Goal: Navigation & Orientation: Find specific page/section

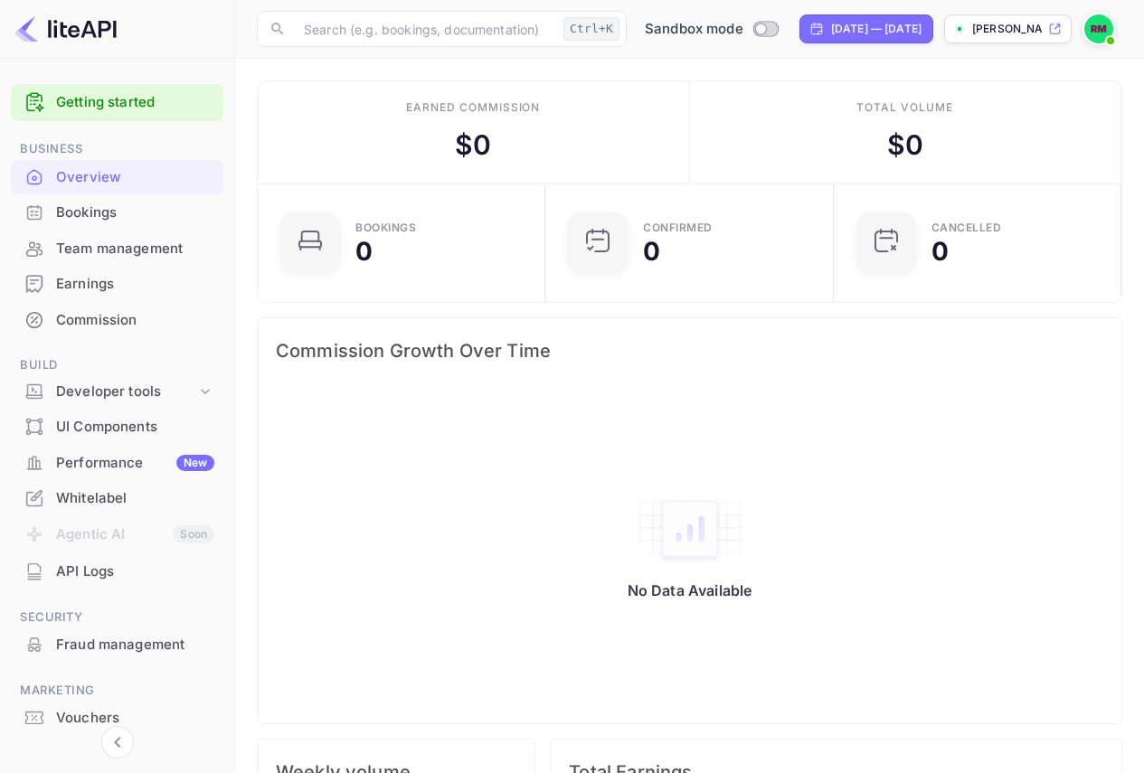
click at [89, 572] on div "API Logs" at bounding box center [135, 571] width 158 height 21
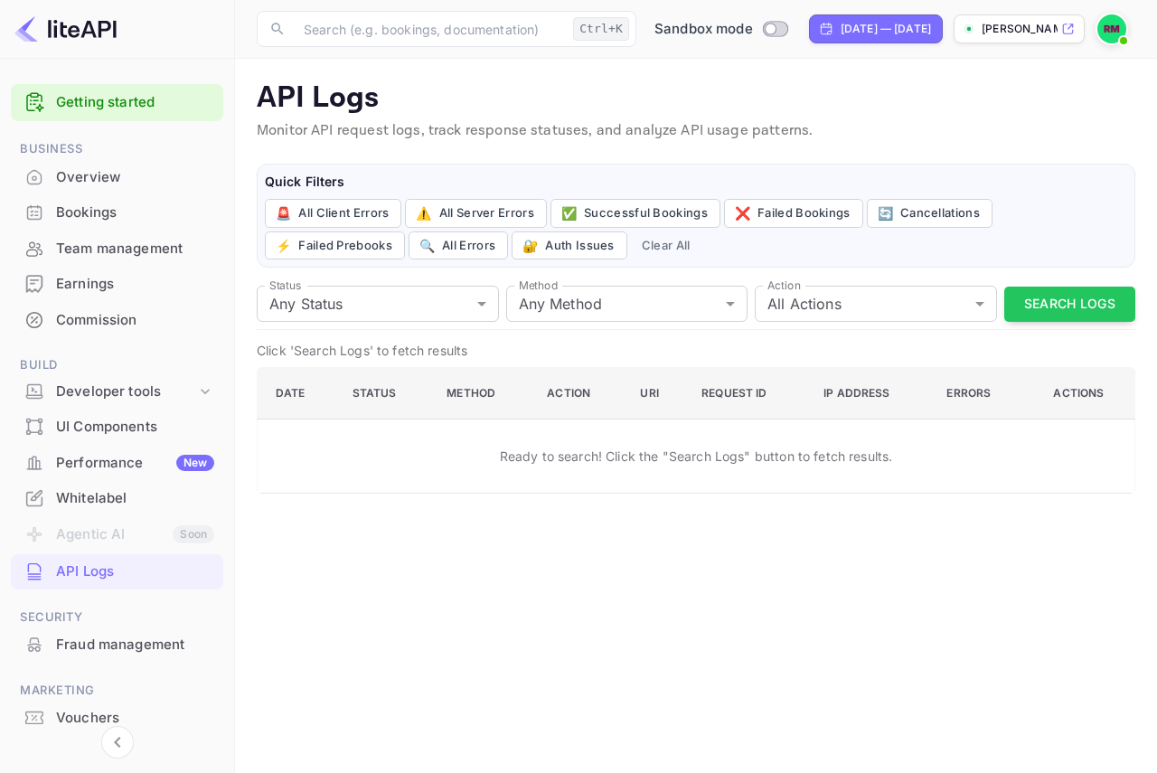
click at [117, 490] on div "Whitelabel" at bounding box center [135, 498] width 158 height 21
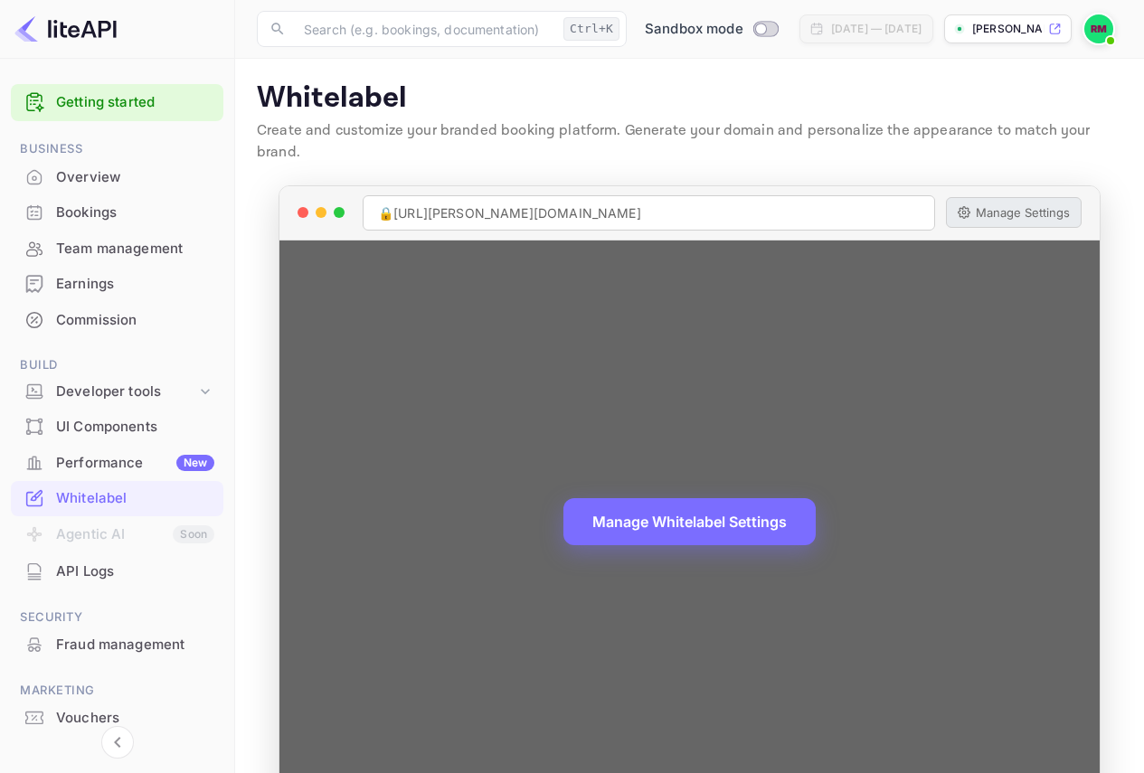
click at [1020, 197] on button "Manage Settings" at bounding box center [1014, 212] width 136 height 31
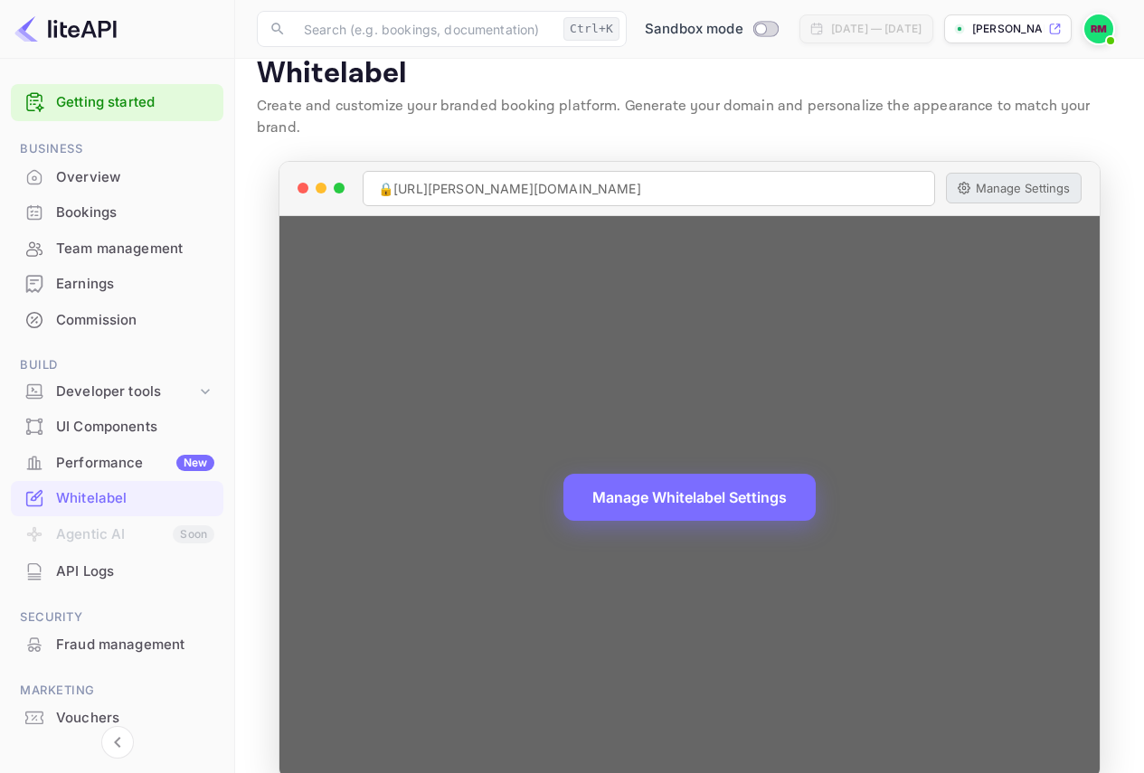
scroll to position [31, 0]
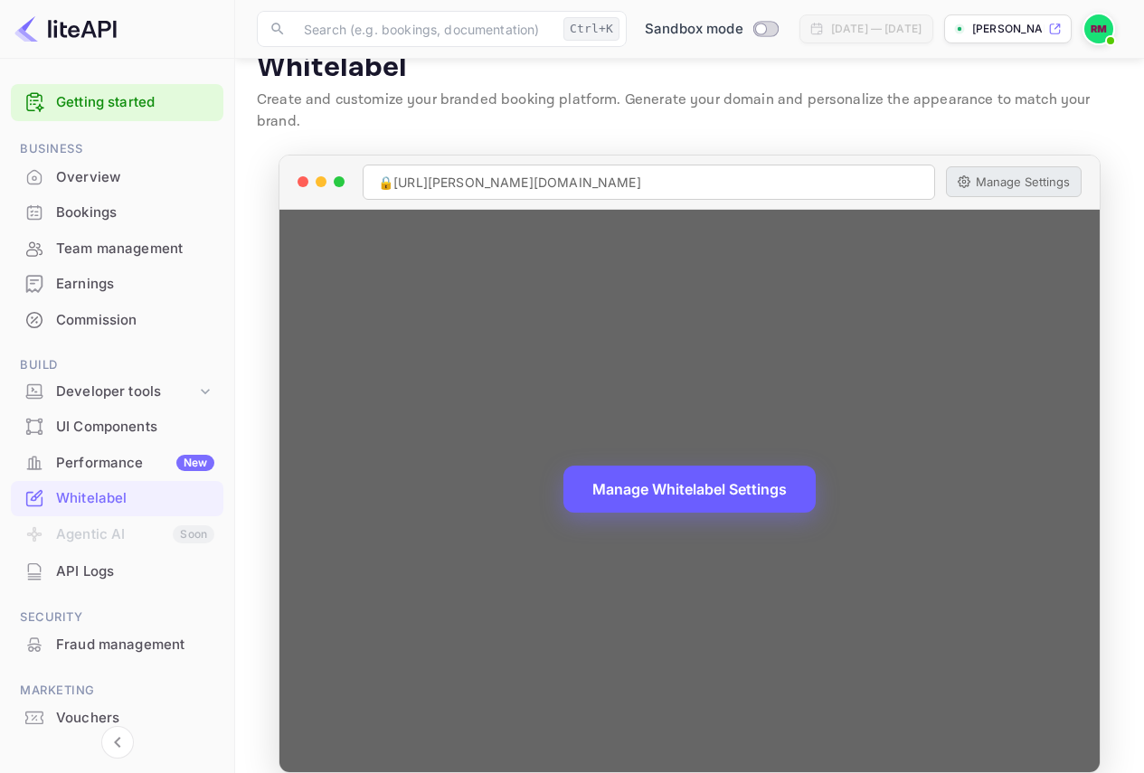
click at [652, 477] on button "Manage Whitelabel Settings" at bounding box center [689, 489] width 252 height 47
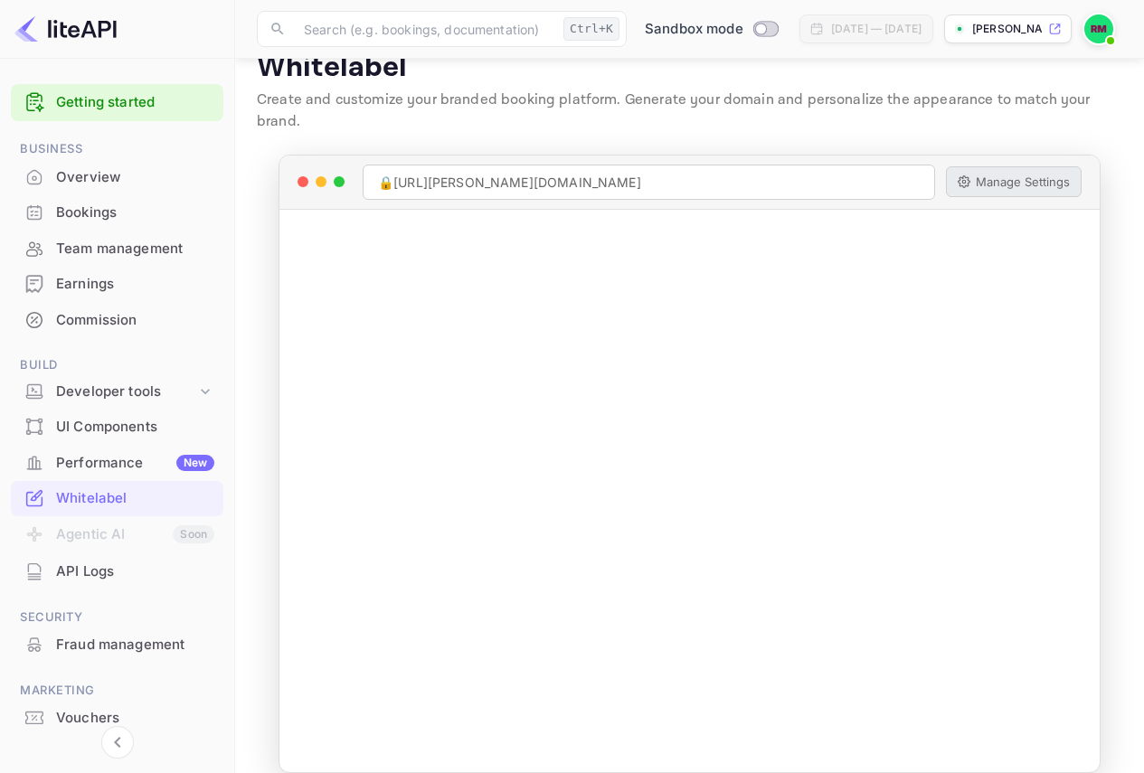
click at [143, 466] on div "Performance New" at bounding box center [135, 463] width 158 height 21
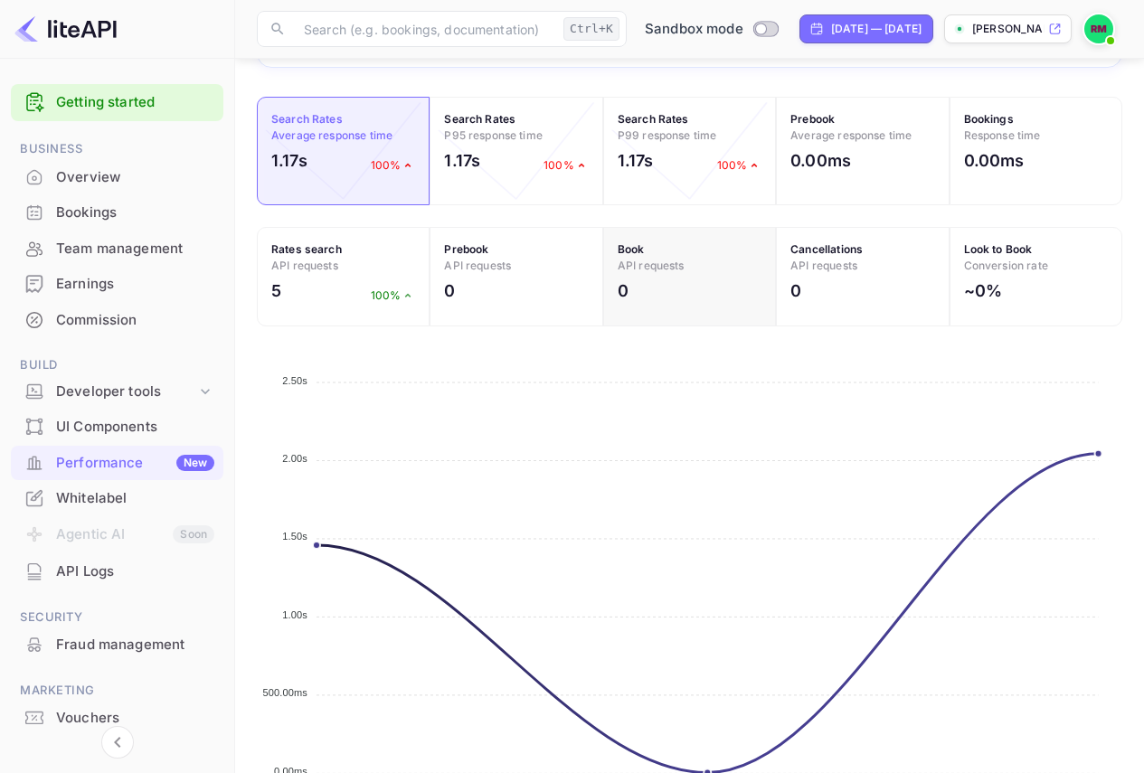
scroll to position [210, 0]
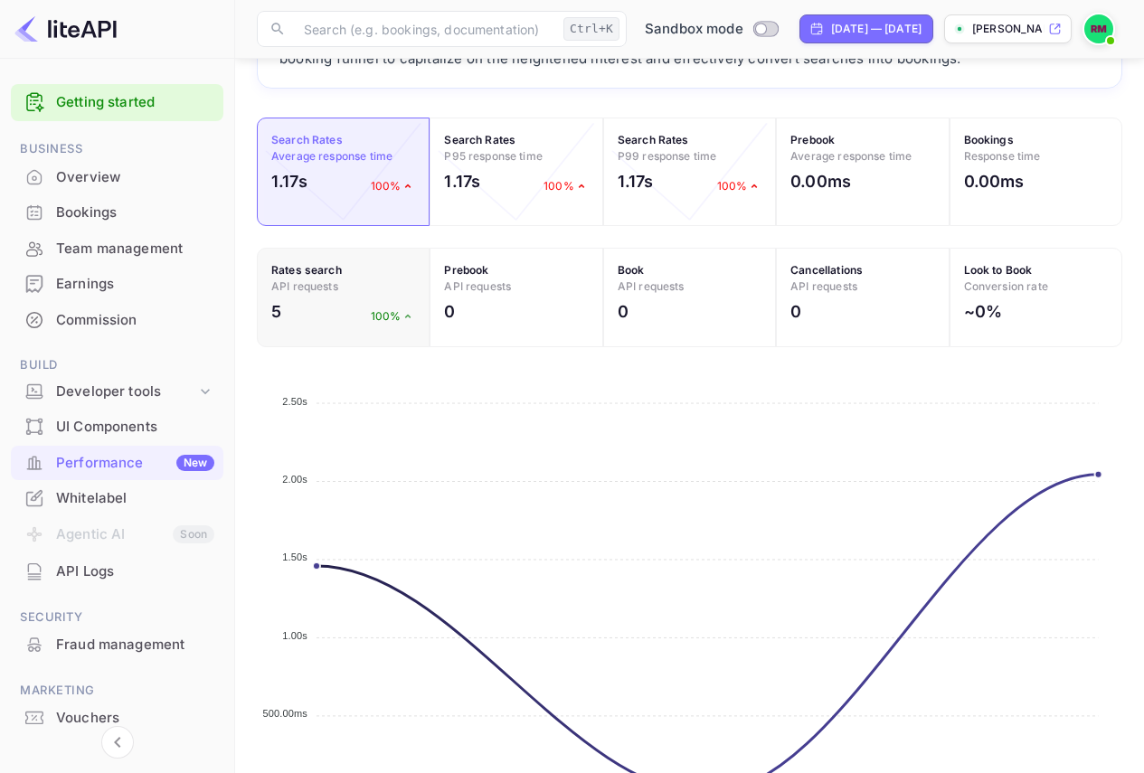
click at [330, 305] on div "5 100%" at bounding box center [343, 315] width 144 height 33
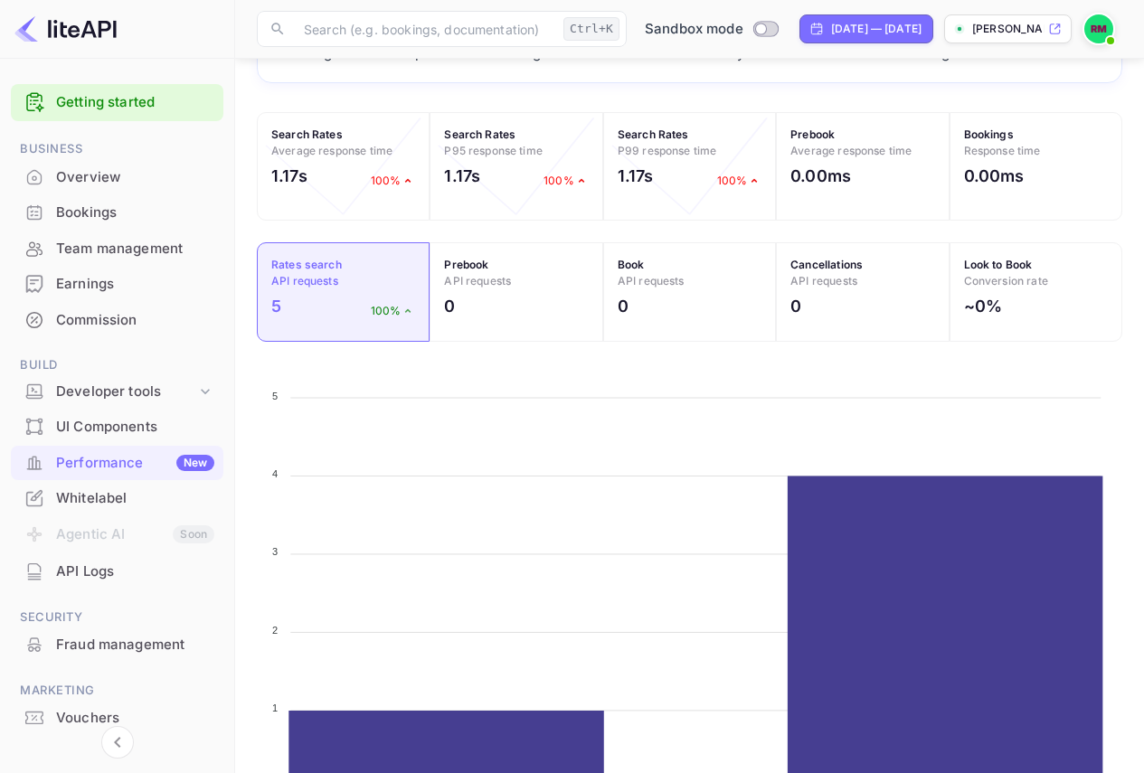
scroll to position [300, 0]
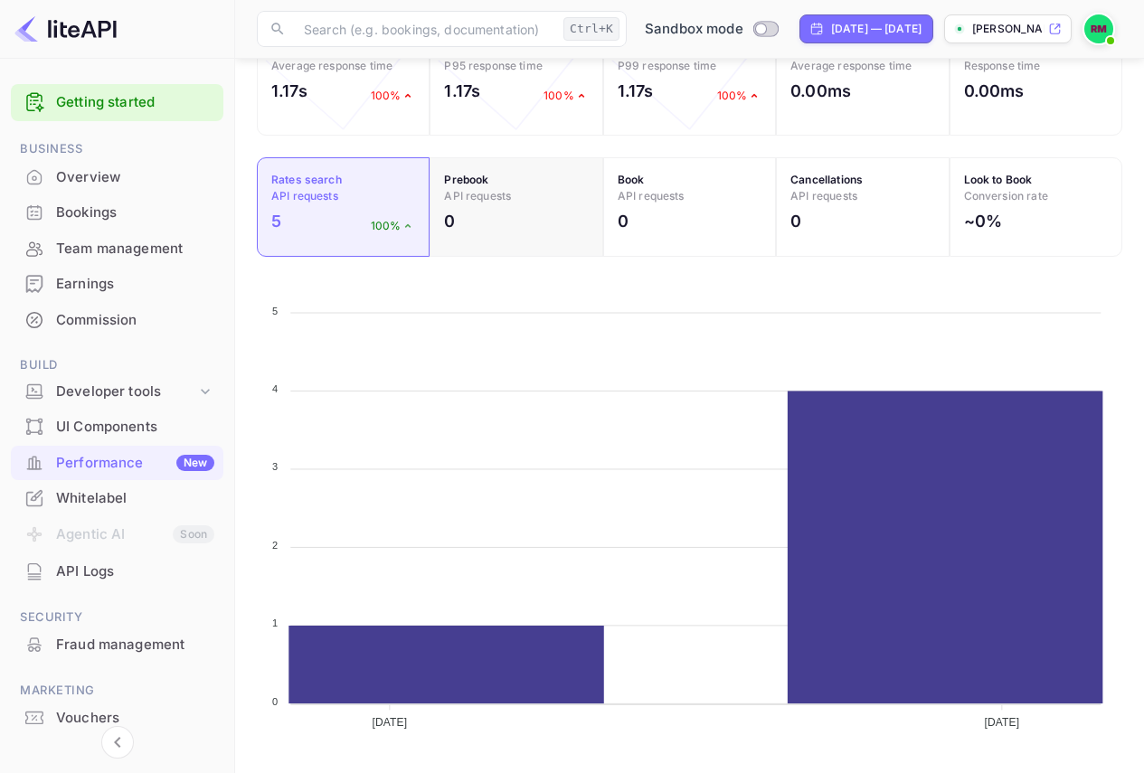
click at [510, 230] on div "0" at bounding box center [516, 225] width 144 height 33
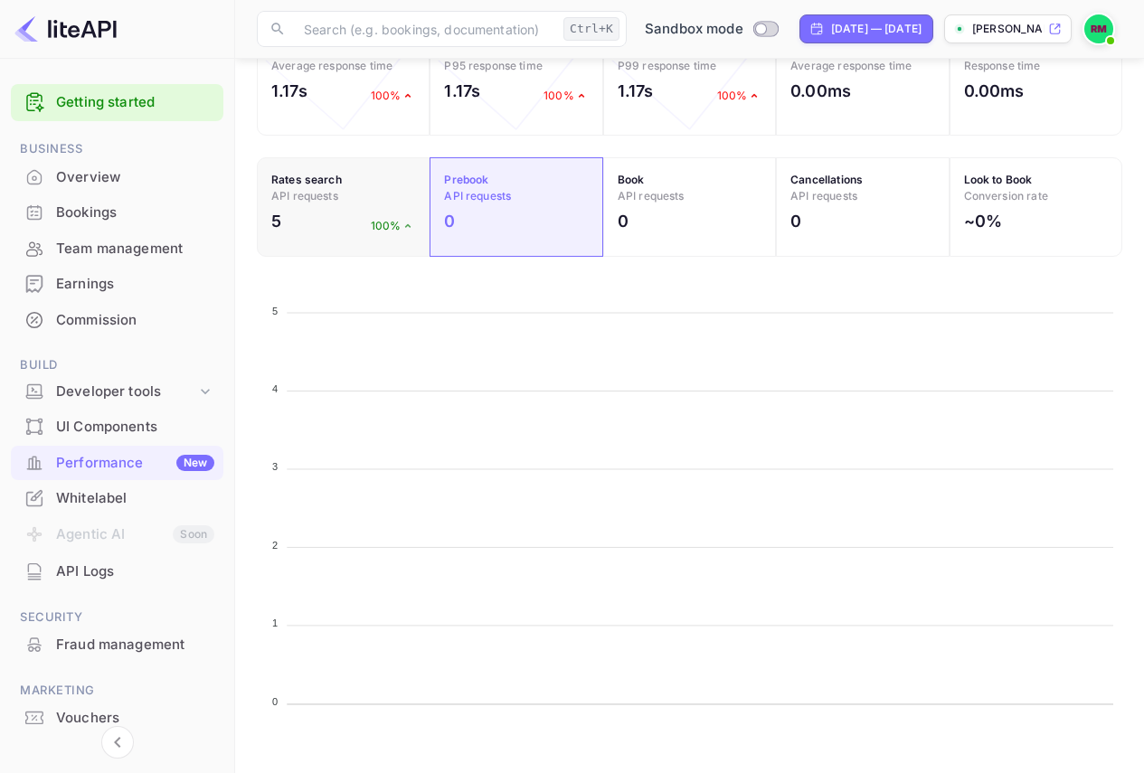
click at [311, 208] on div "Rates search API requests 5 100%" at bounding box center [343, 206] width 173 height 99
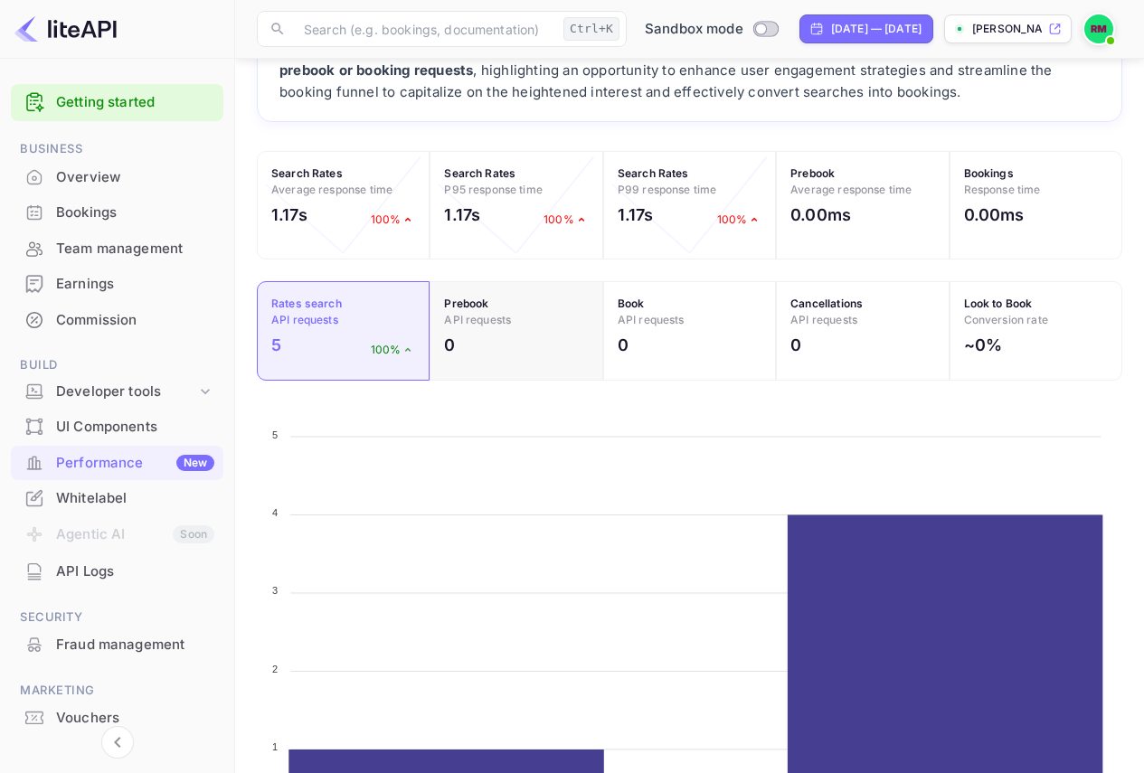
scroll to position [0, 0]
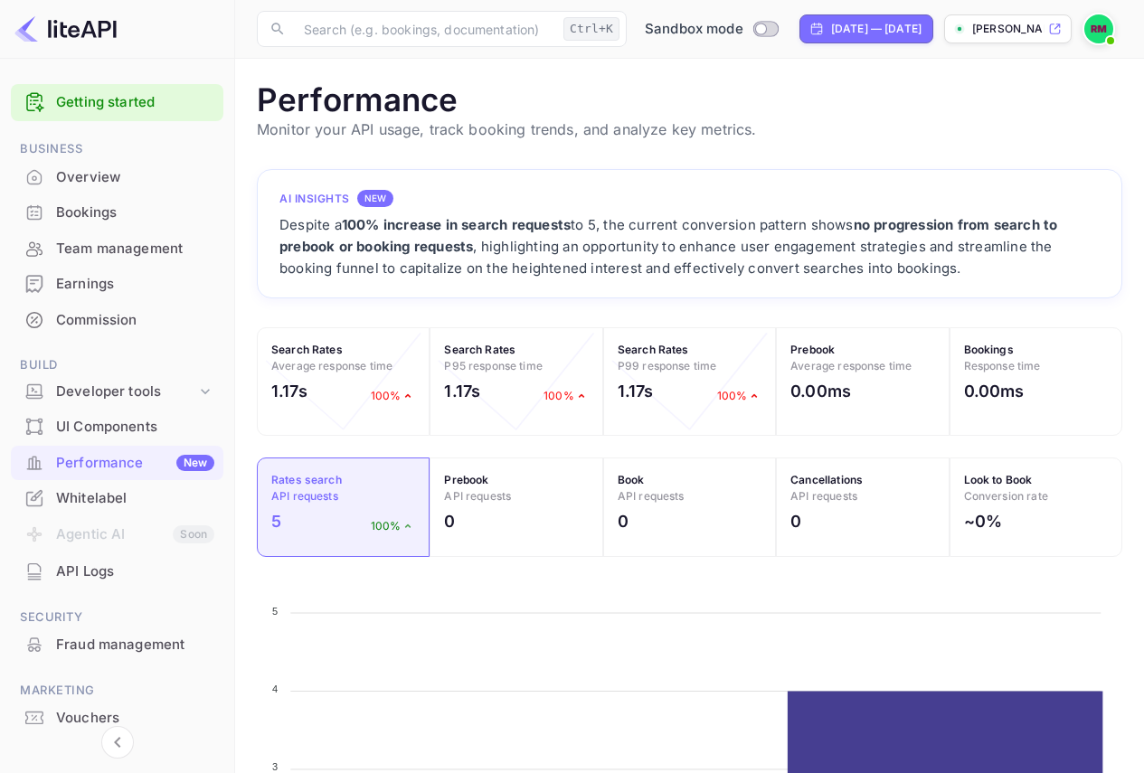
click at [148, 428] on div "UI Components" at bounding box center [135, 427] width 158 height 21
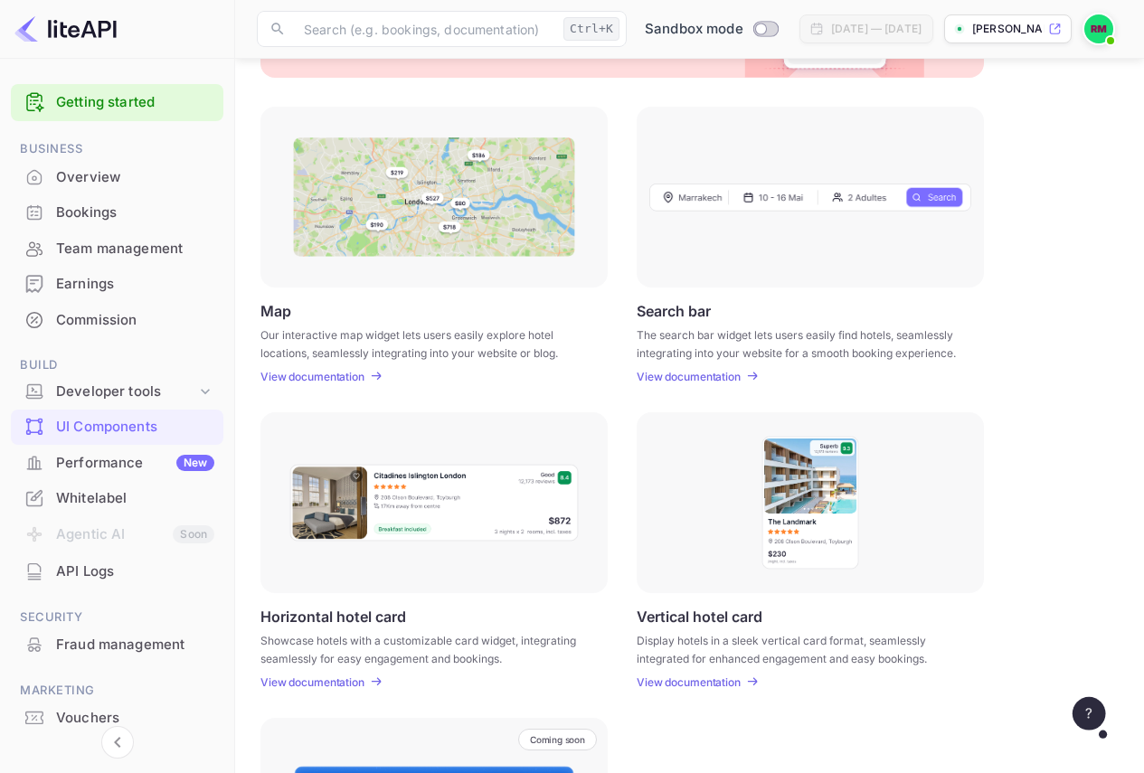
scroll to position [181, 0]
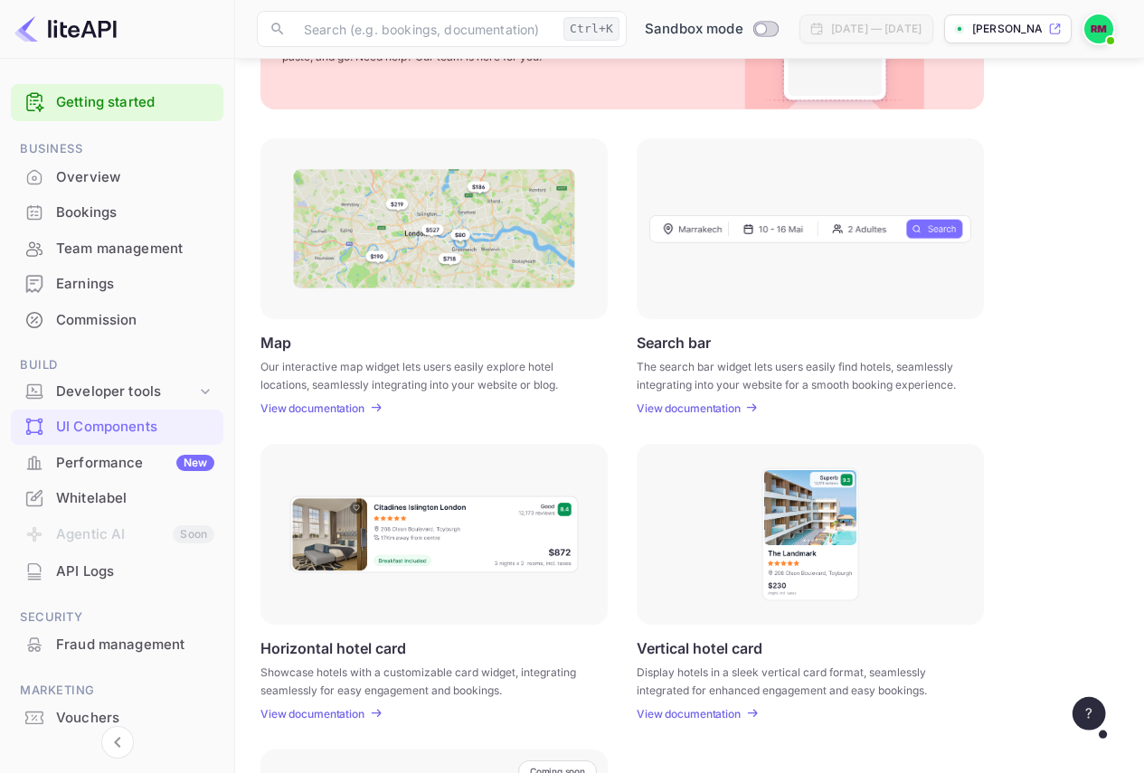
click at [711, 409] on p "View documentation" at bounding box center [688, 408] width 104 height 14
